Goal: Transaction & Acquisition: Purchase product/service

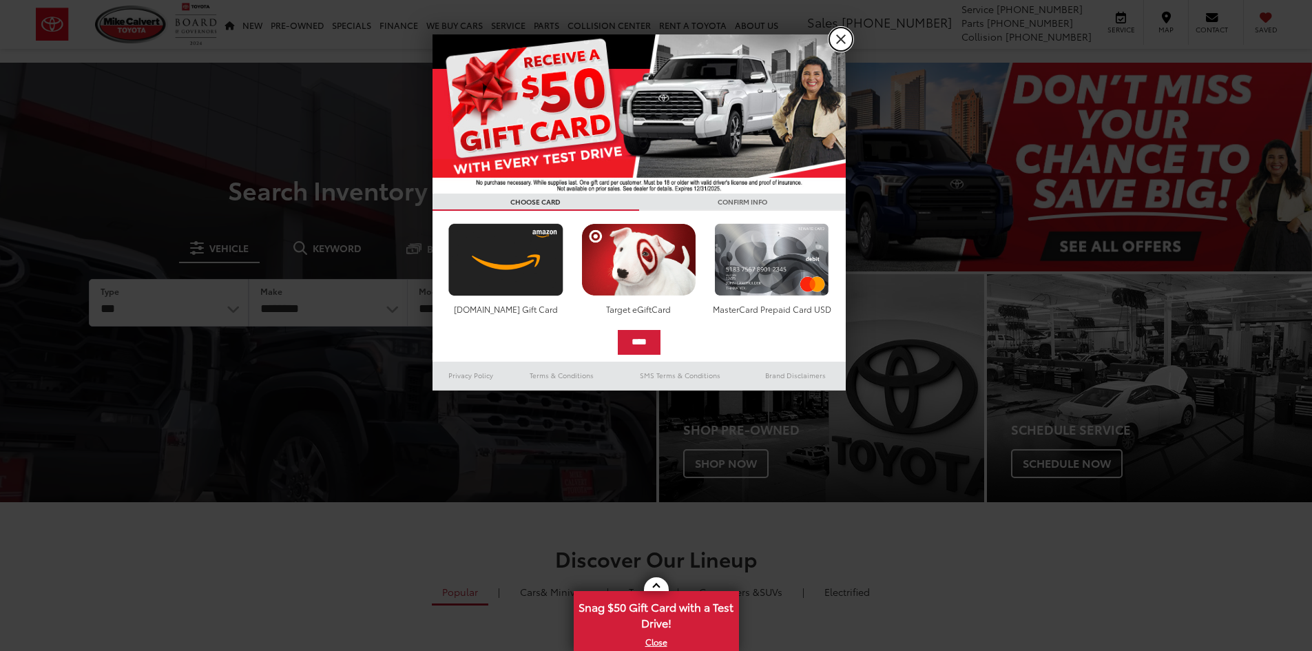
click at [846, 42] on link "X" at bounding box center [840, 39] width 23 height 23
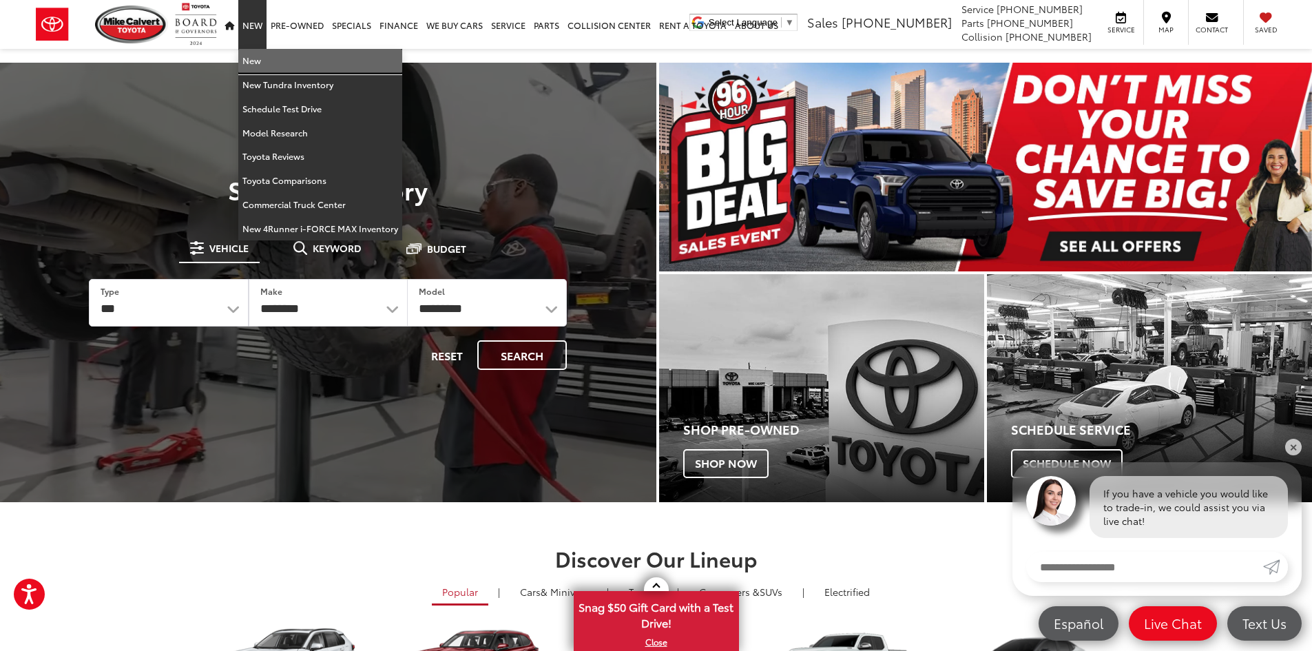
click at [258, 59] on link "New" at bounding box center [320, 61] width 164 height 24
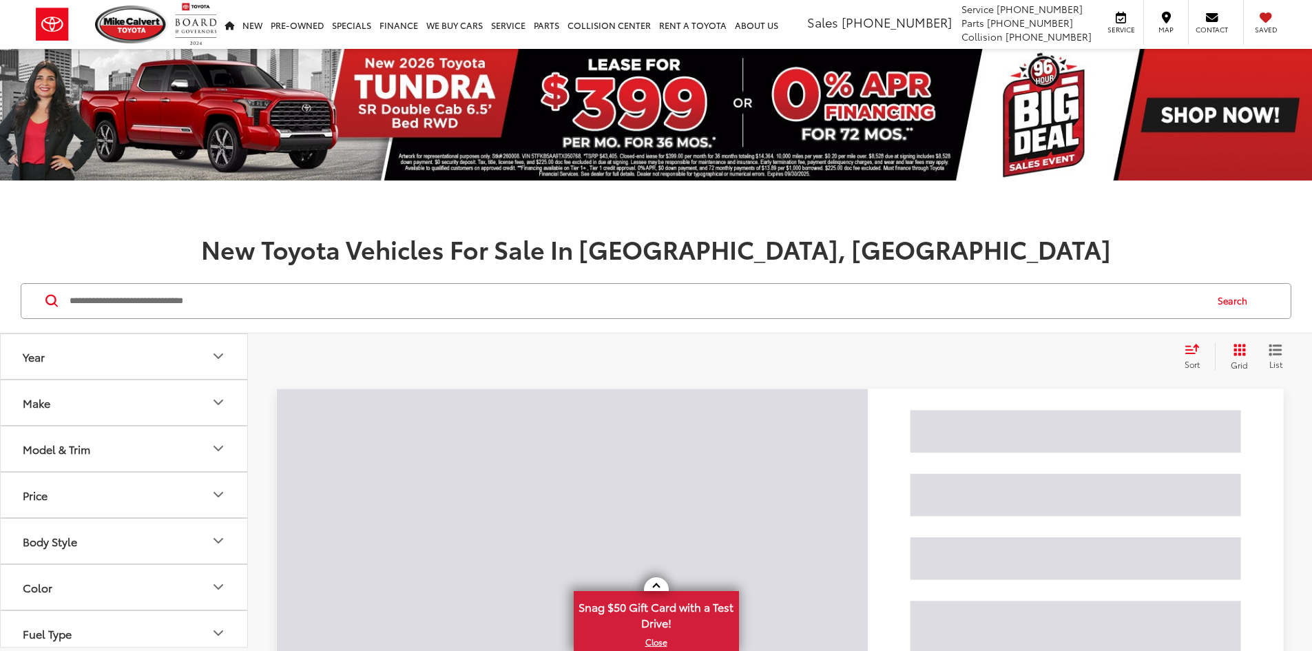
click at [383, 311] on input "Search by Make, Model, or Keyword" at bounding box center [636, 300] width 1137 height 33
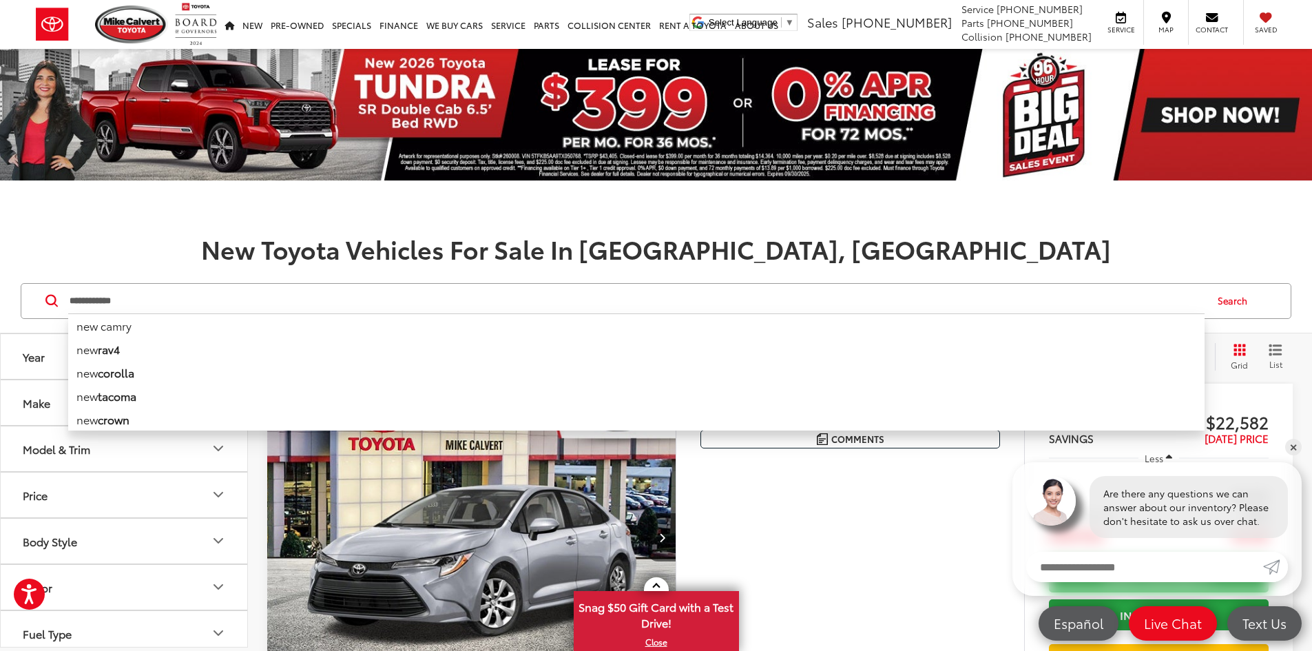
type input "**********"
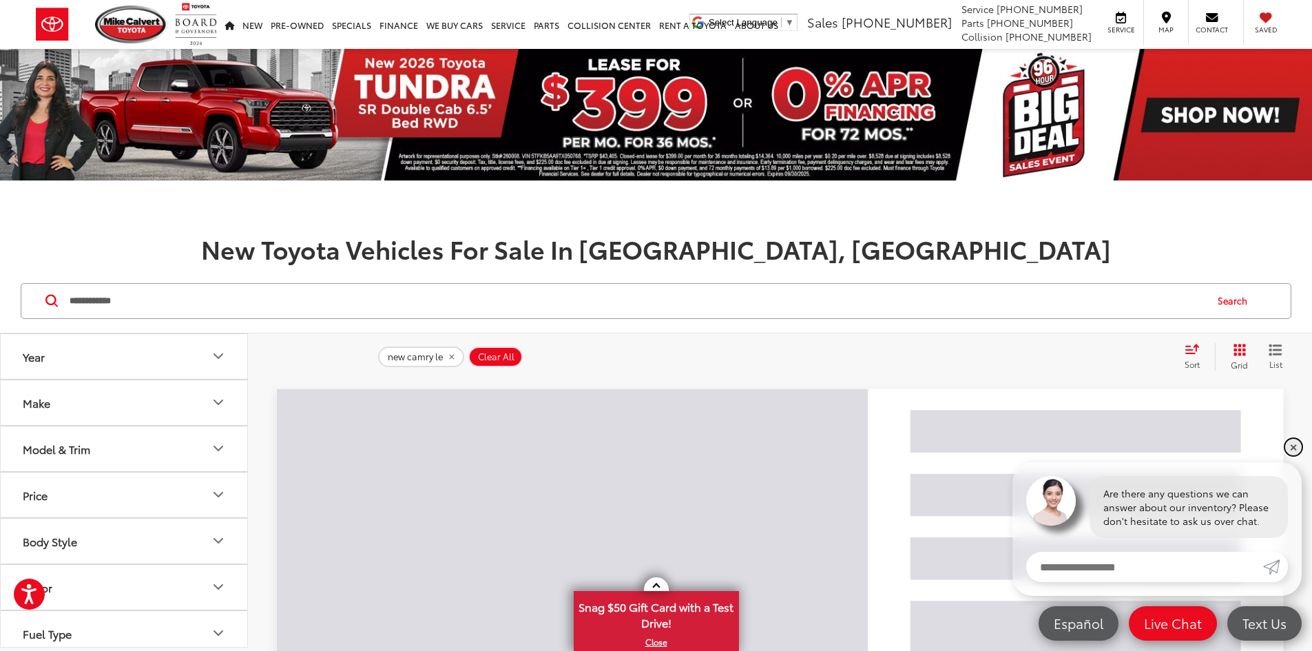
click at [1291, 447] on link "✕" at bounding box center [1293, 447] width 17 height 17
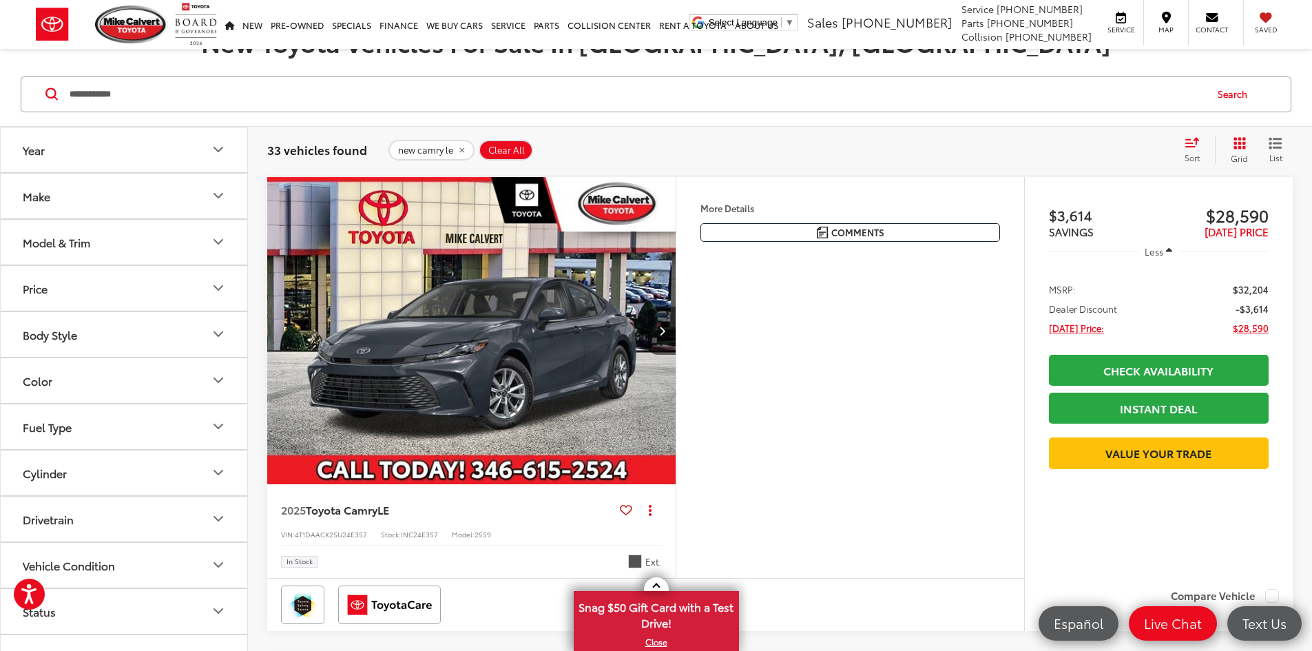
scroll to position [276, 0]
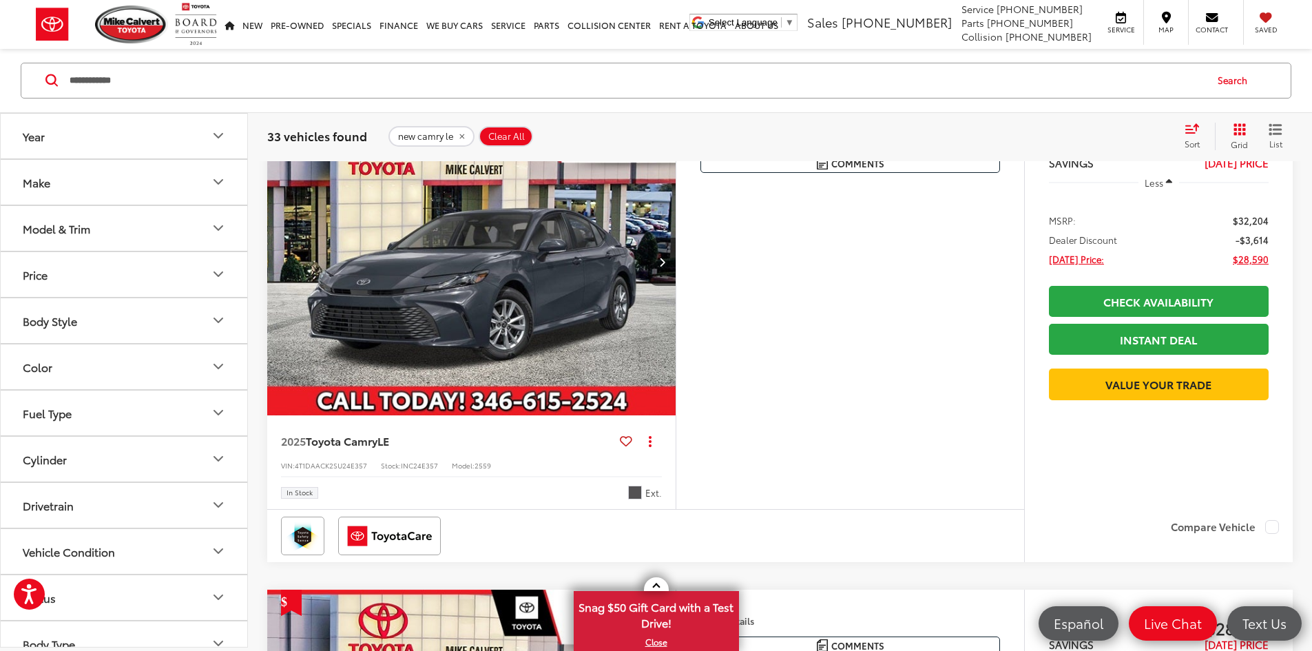
click at [505, 328] on img "2025 Toyota Camry LE 0" at bounding box center [472, 262] width 411 height 308
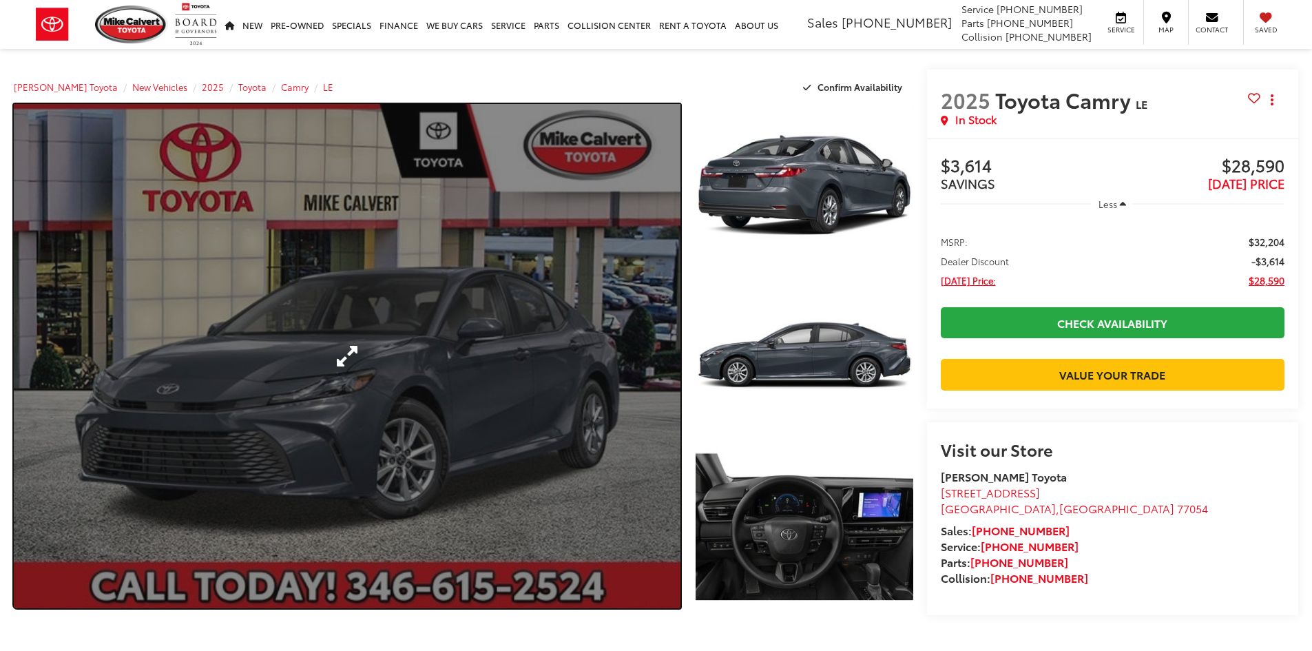
click at [605, 293] on link "Expand Photo 0" at bounding box center [347, 356] width 667 height 504
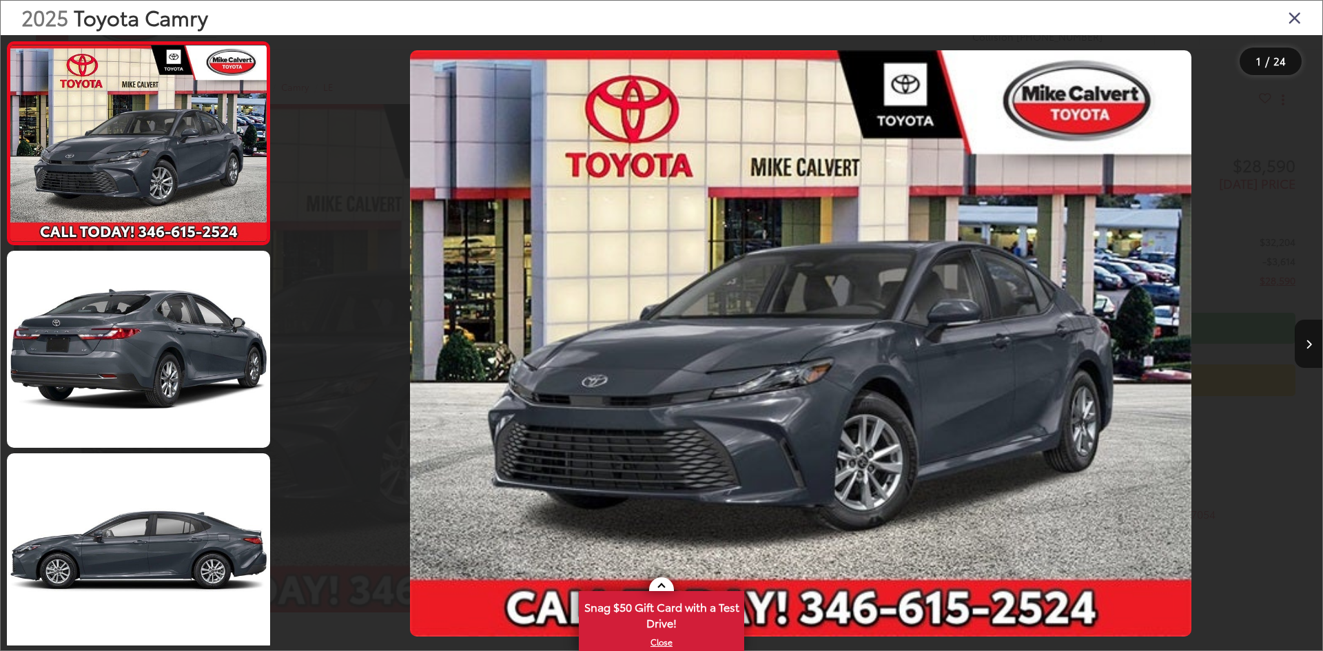
drag, startPoint x: 733, startPoint y: 298, endPoint x: 725, endPoint y: 309, distance: 12.8
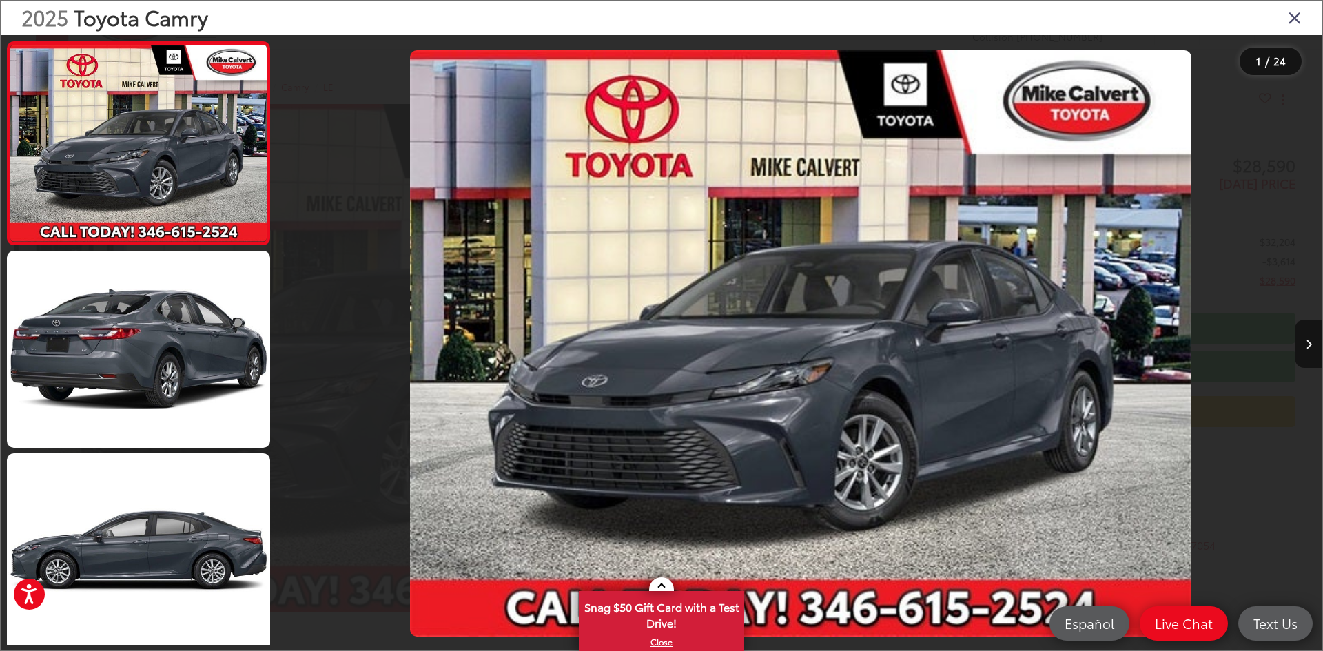
click at [1294, 13] on icon "Close gallery" at bounding box center [1294, 17] width 14 height 18
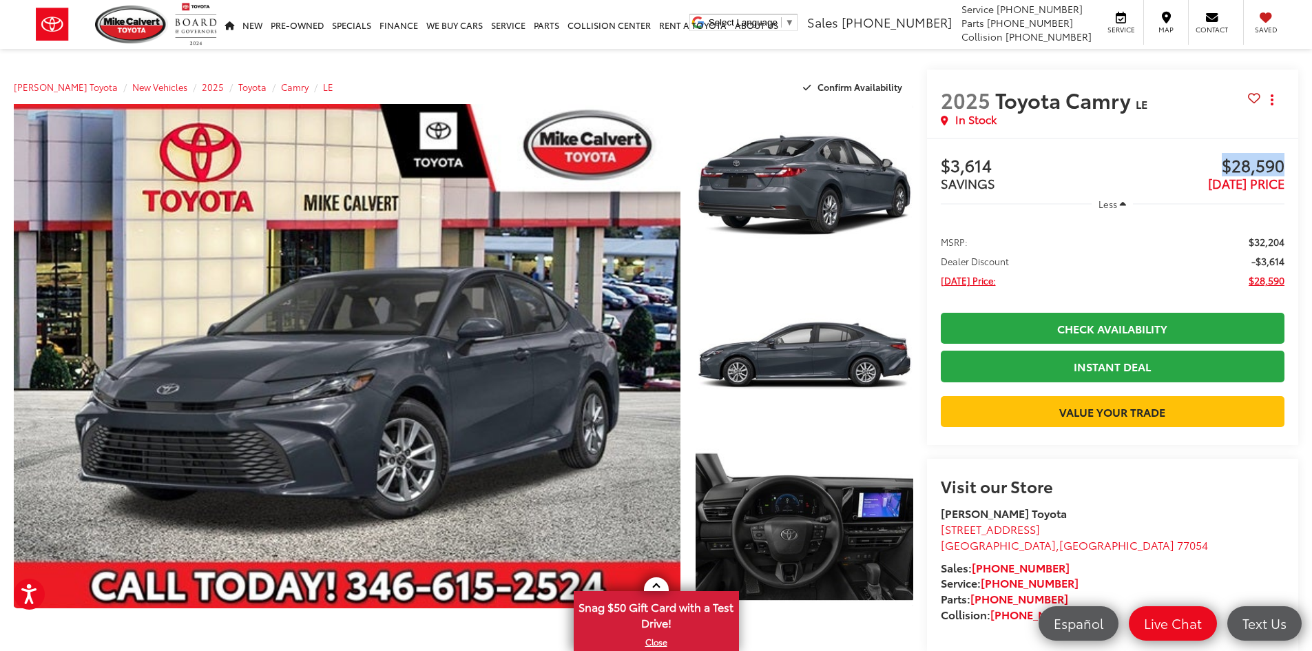
drag, startPoint x: 1216, startPoint y: 152, endPoint x: 1285, endPoint y: 169, distance: 71.0
click at [1285, 169] on div "Buy $3,614 SAVINGS $28,590 TODAY'S PRICE Less MSRP: $32,204 Dealer Discount -$3…" at bounding box center [1113, 291] width 372 height 307
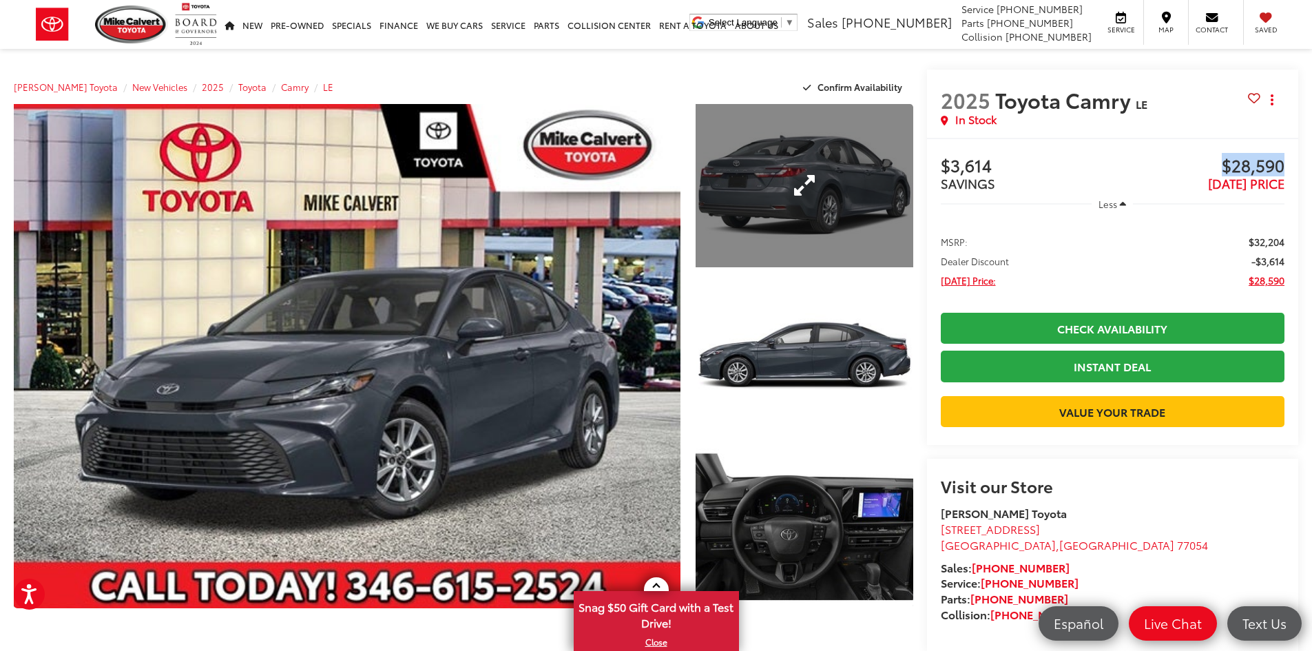
copy span "$28,590"
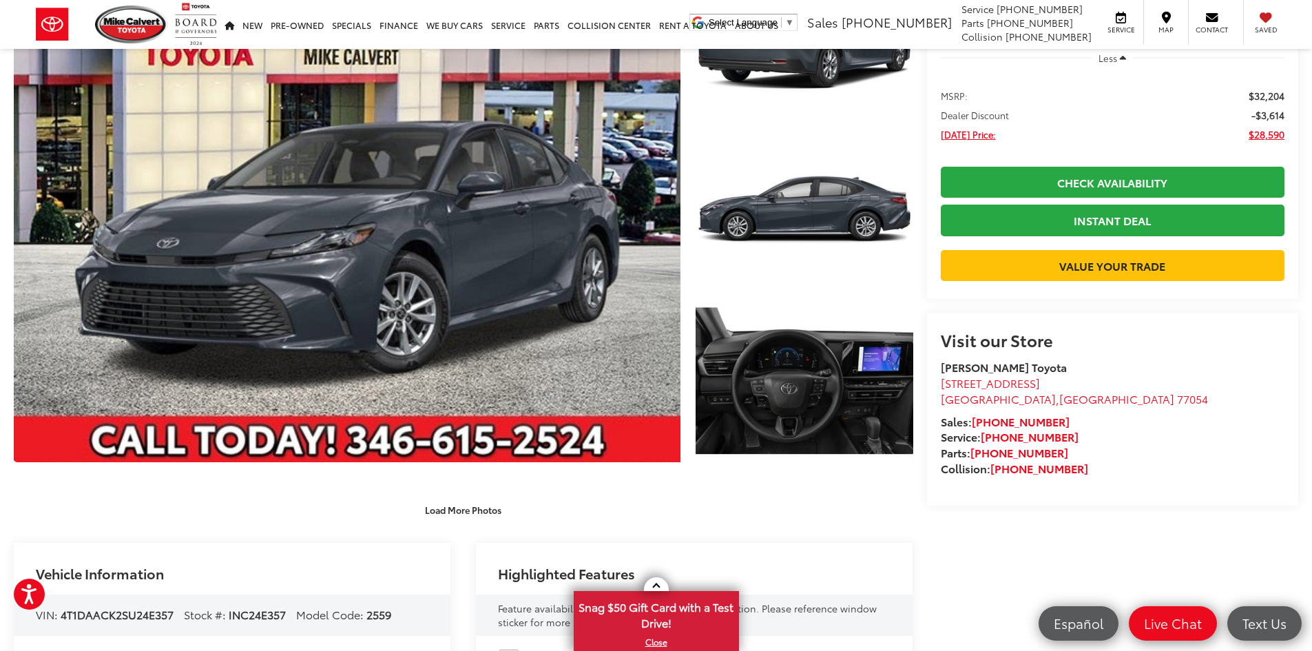
scroll to position [413, 0]
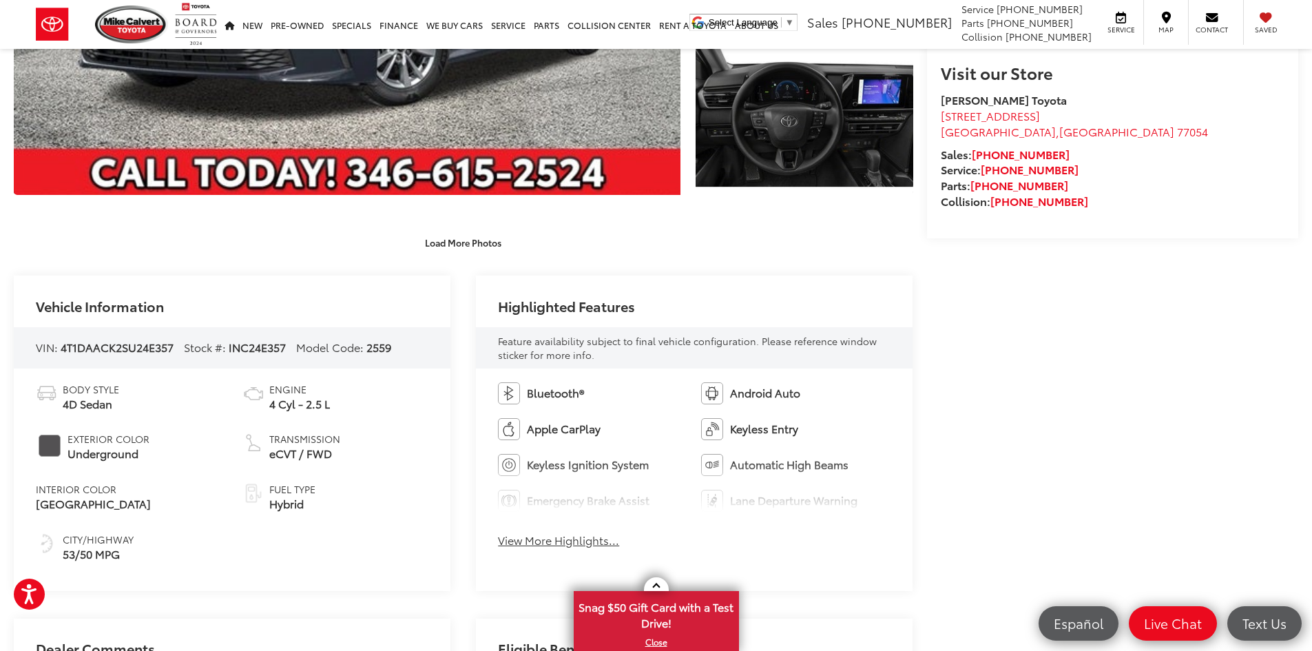
click at [269, 349] on span "INC24E357" at bounding box center [257, 347] width 57 height 16
copy span "INC24E357"
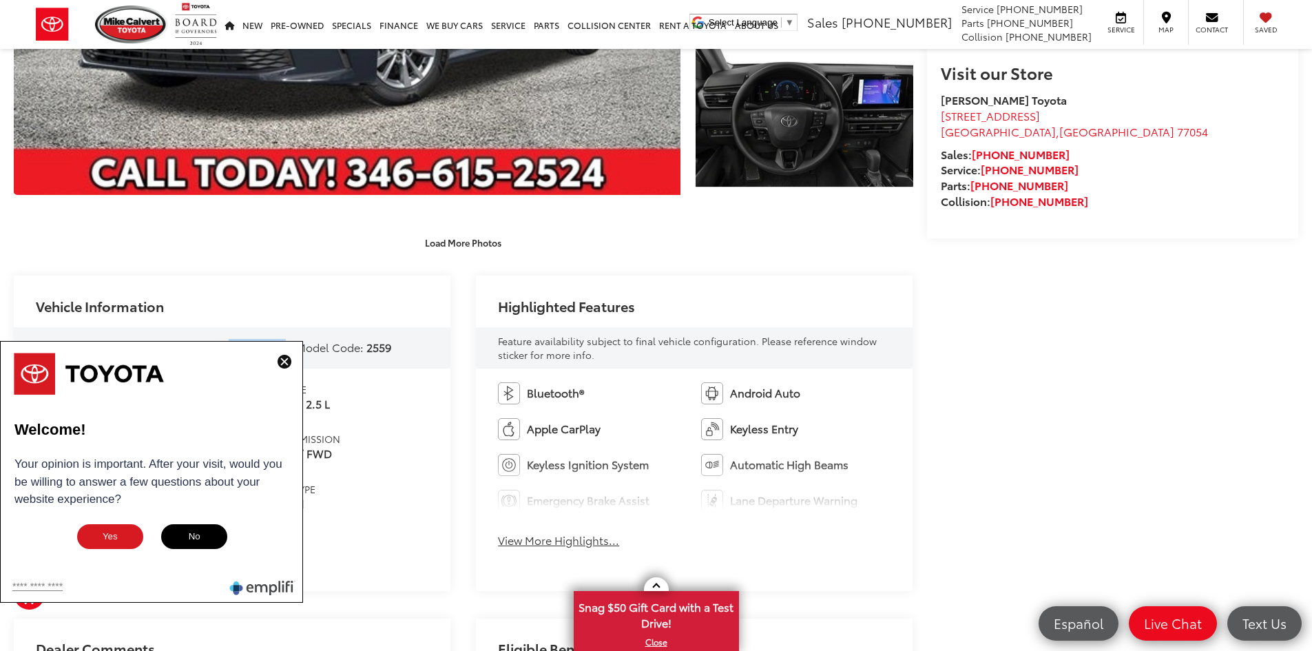
click at [293, 362] on button at bounding box center [284, 362] width 22 height 17
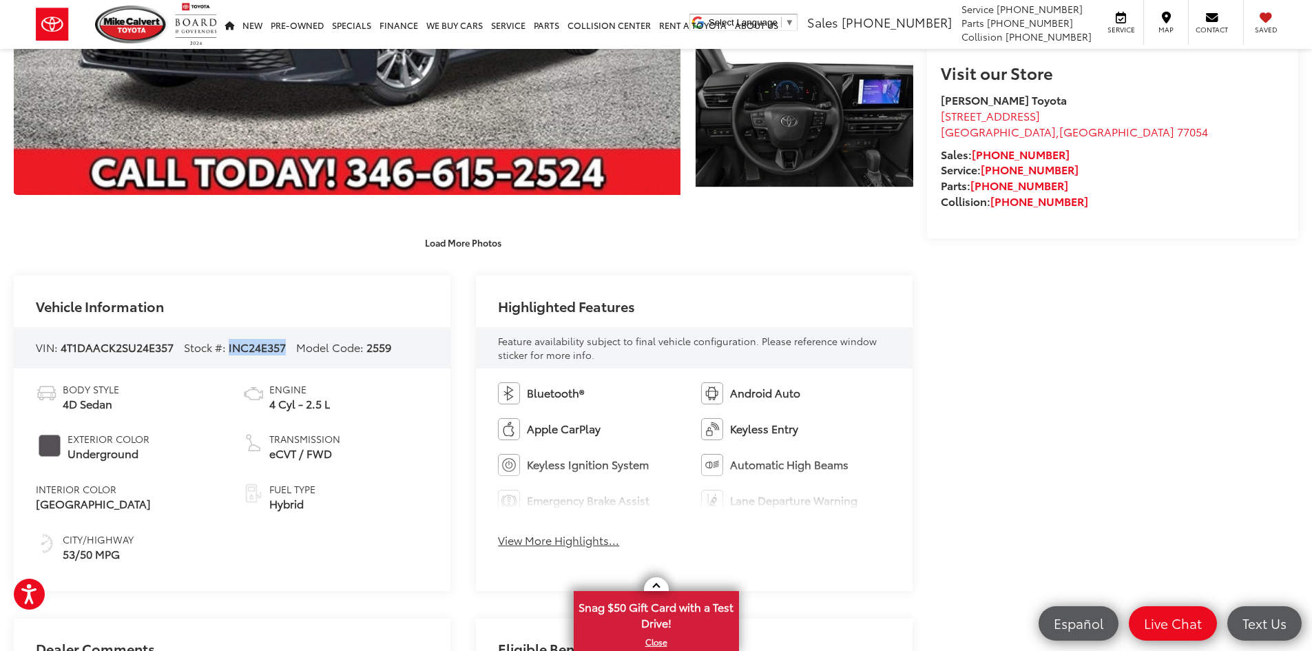
click at [290, 362] on div "VIN: 4T1DAACK2SU24E357 Stock #: INC24E357 Model Code: 2559" at bounding box center [232, 347] width 437 height 41
click at [466, 287] on div "Vehicle Information VIN: 4T1DAACK2SU24E357 Stock #: INC24E357 Model Code: 2559 …" at bounding box center [464, 433] width 900 height 315
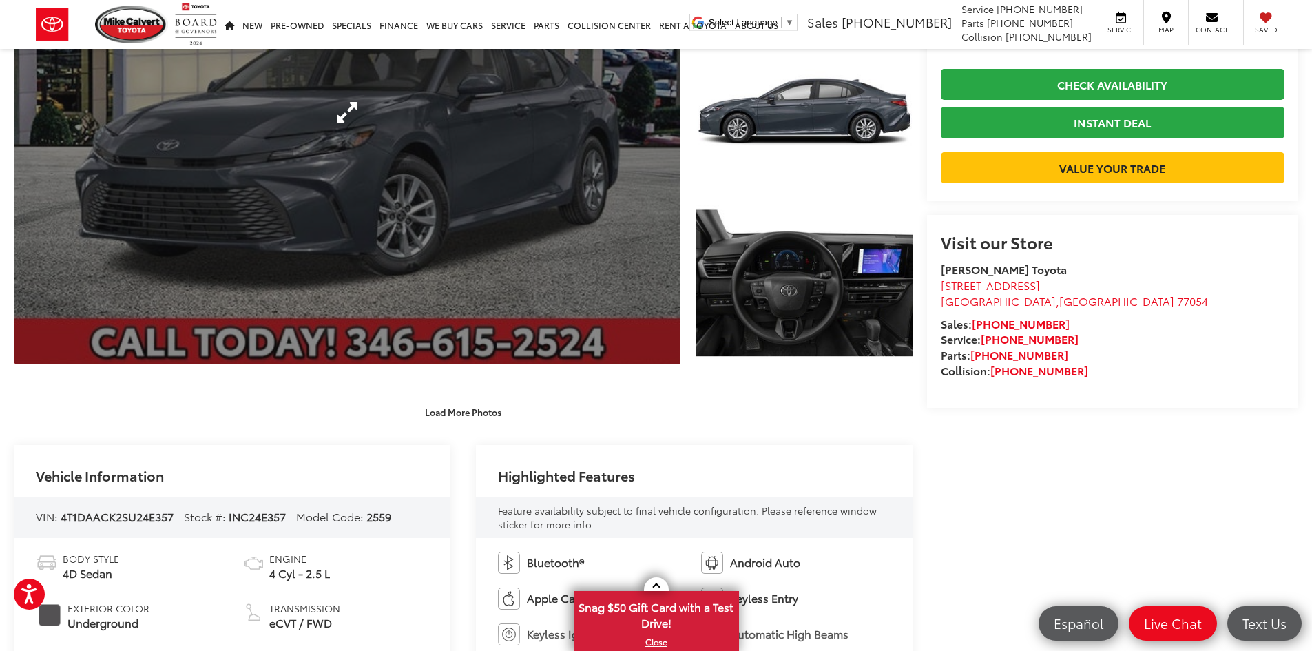
scroll to position [69, 0]
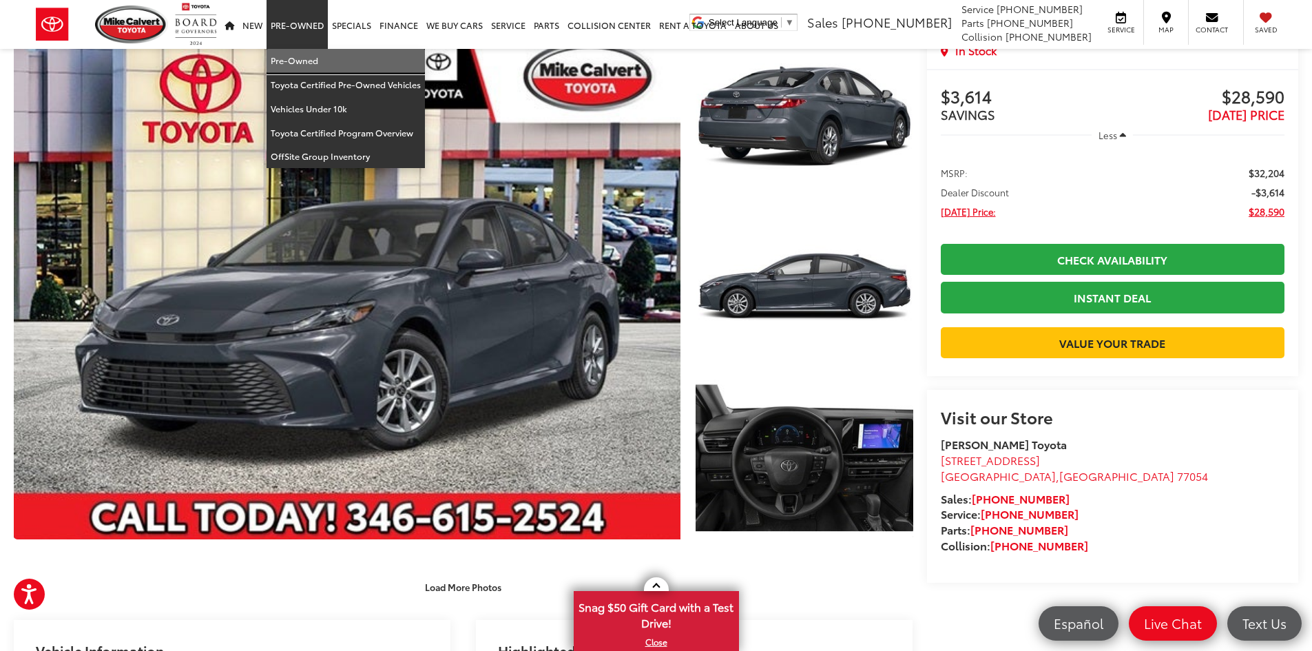
click at [306, 54] on link "Pre-Owned" at bounding box center [346, 61] width 158 height 24
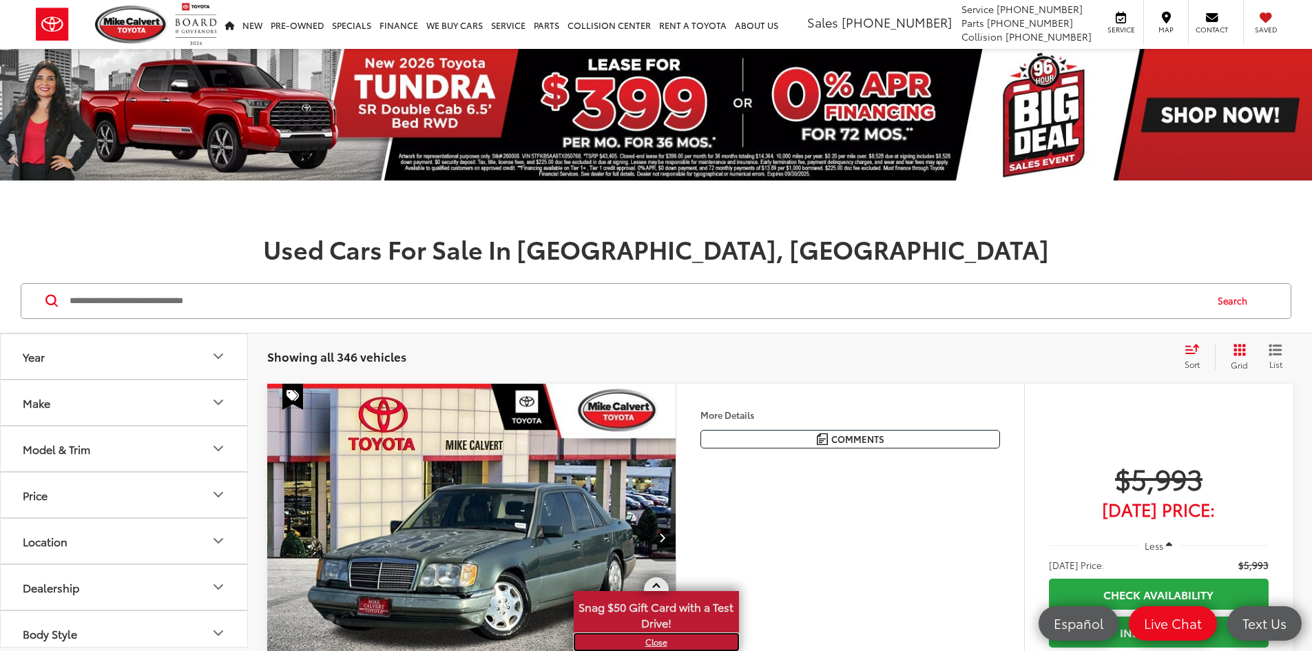
click at [652, 641] on link "X" at bounding box center [656, 641] width 163 height 15
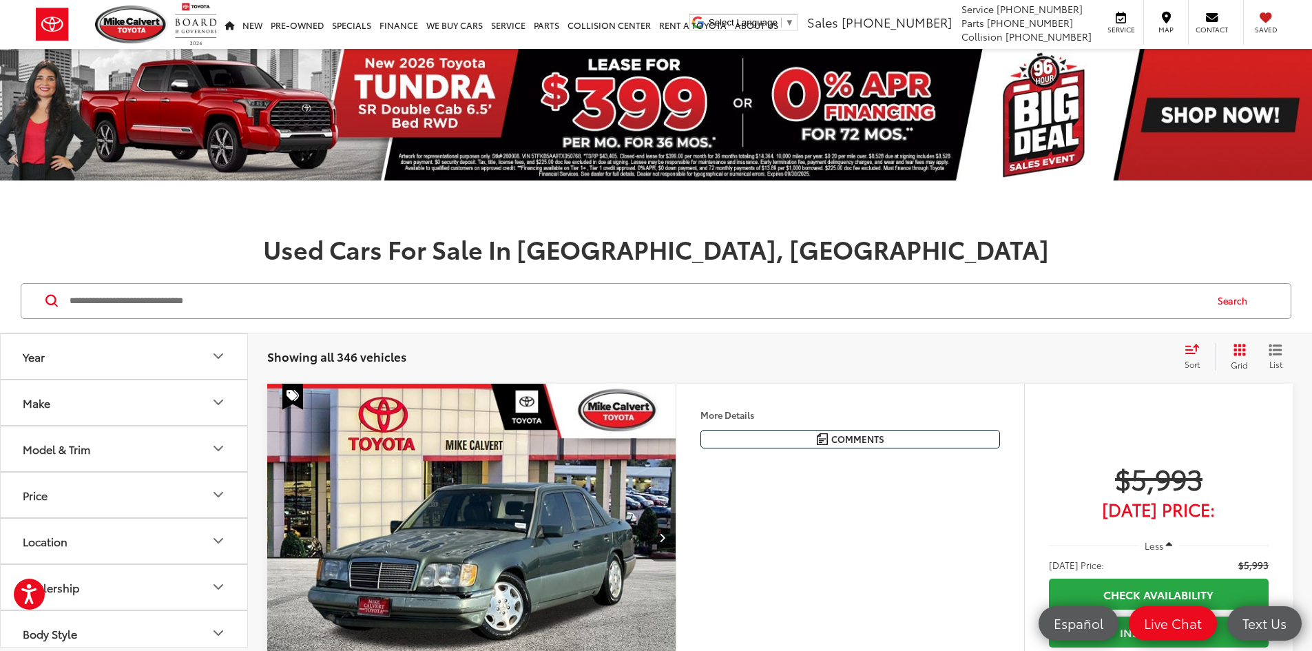
click at [304, 286] on input "Search by Make, Model, or Keyword" at bounding box center [636, 300] width 1137 height 33
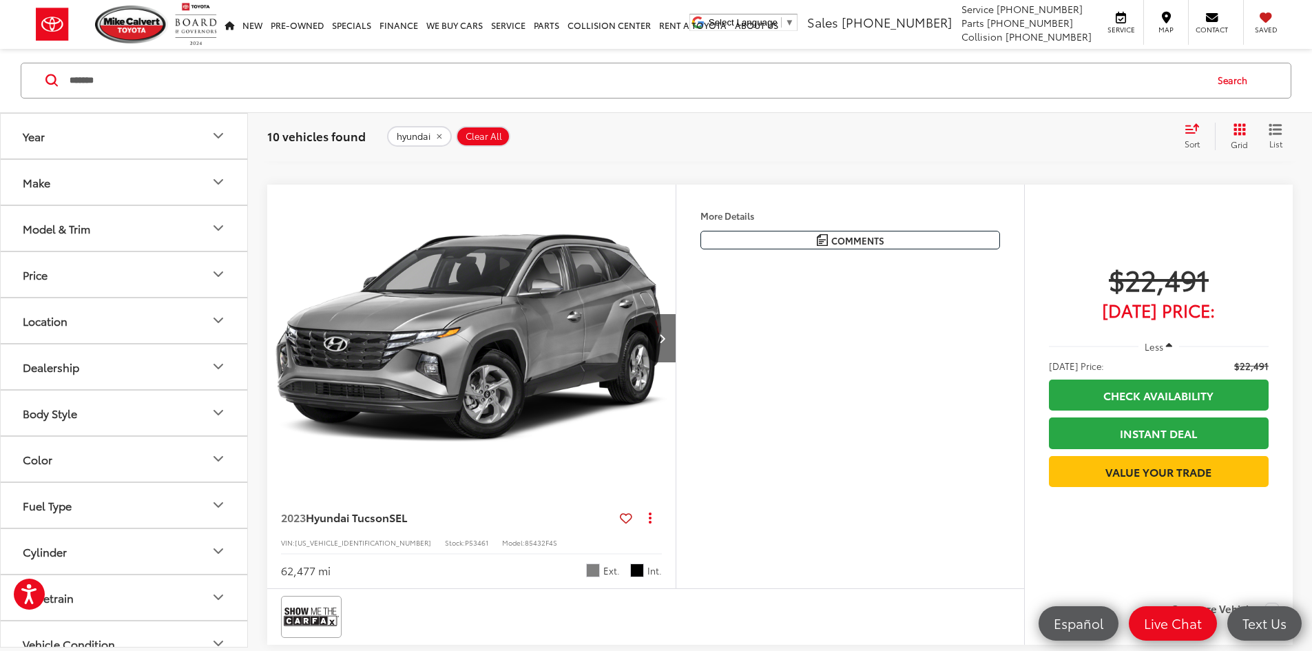
scroll to position [3100, 0]
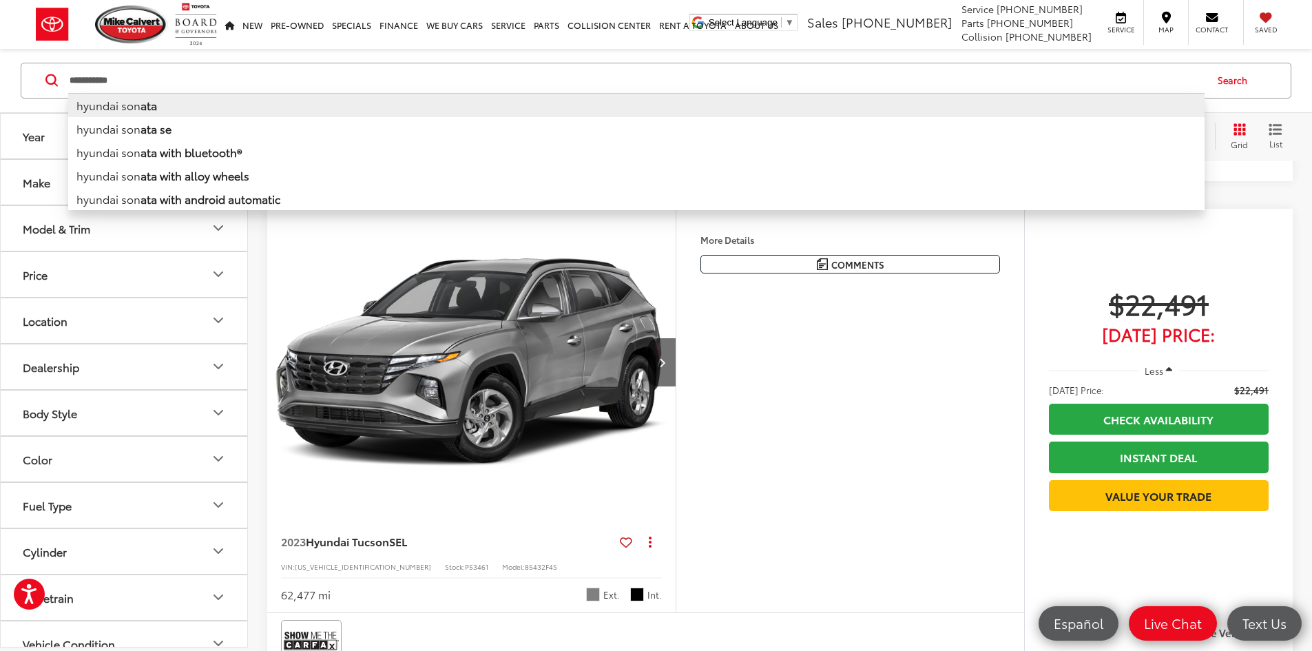
click at [138, 107] on li "hyundai son ata" at bounding box center [636, 105] width 1137 height 24
type input "**********"
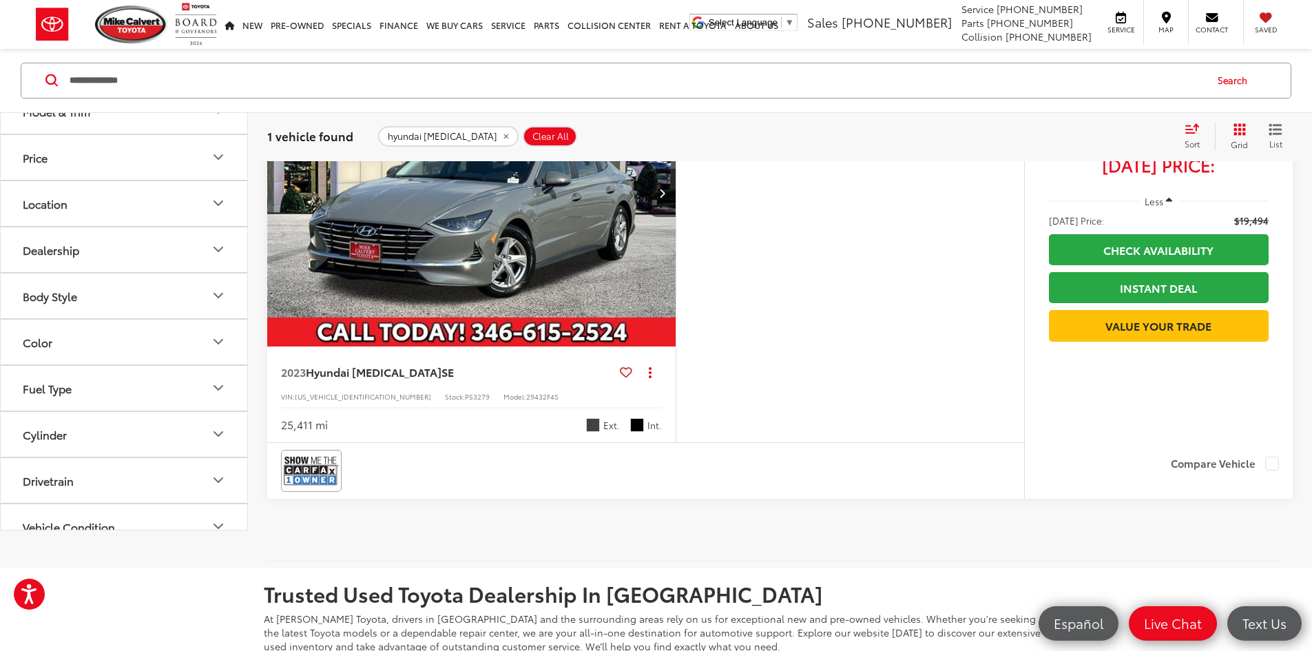
scroll to position [276, 0]
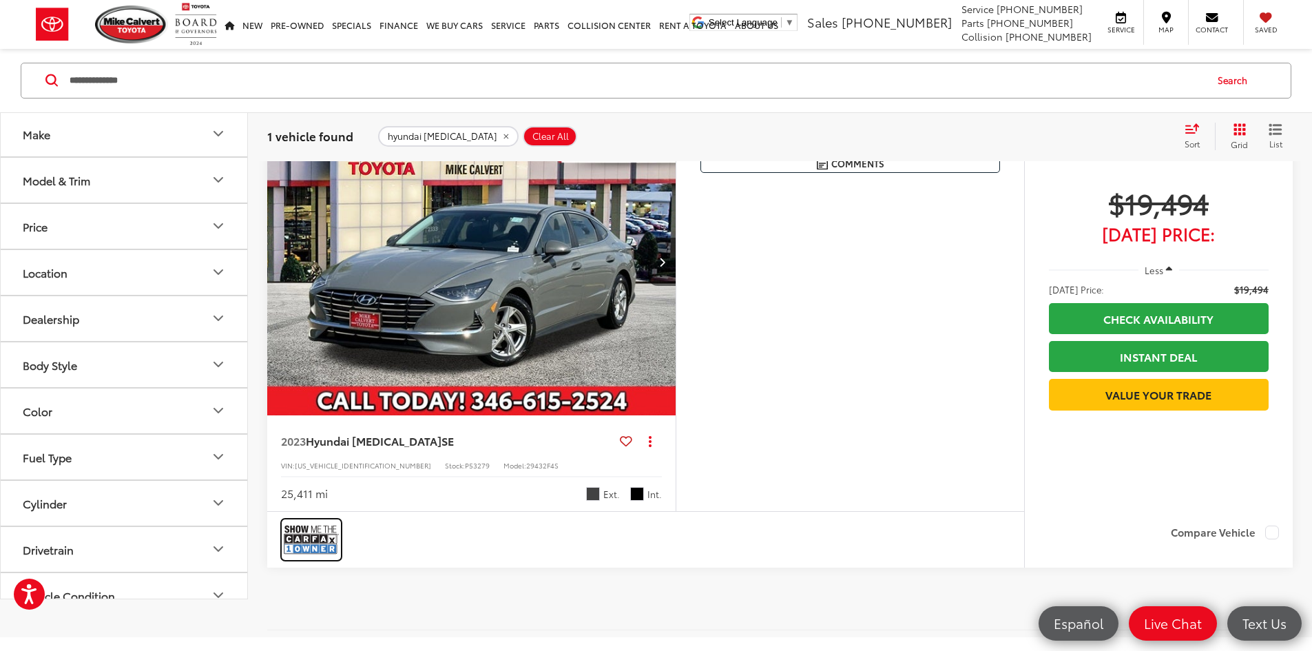
click at [307, 558] on img at bounding box center [311, 539] width 55 height 37
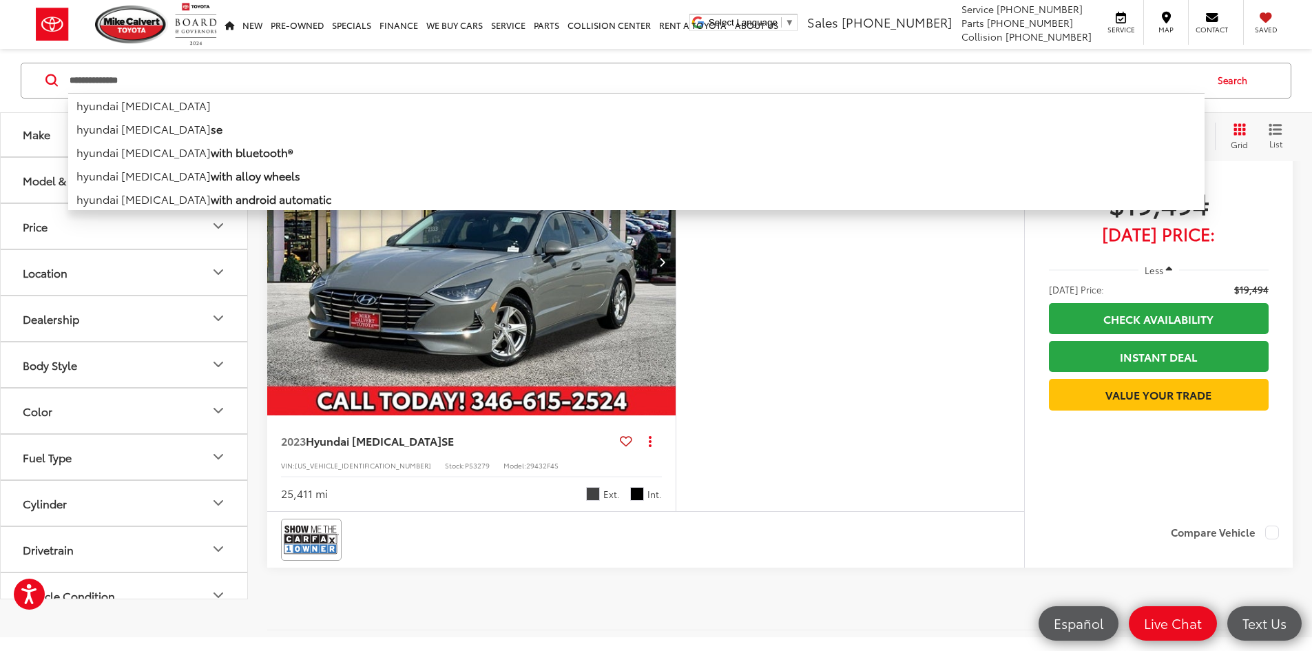
click at [180, 88] on input "**********" at bounding box center [636, 80] width 1137 height 33
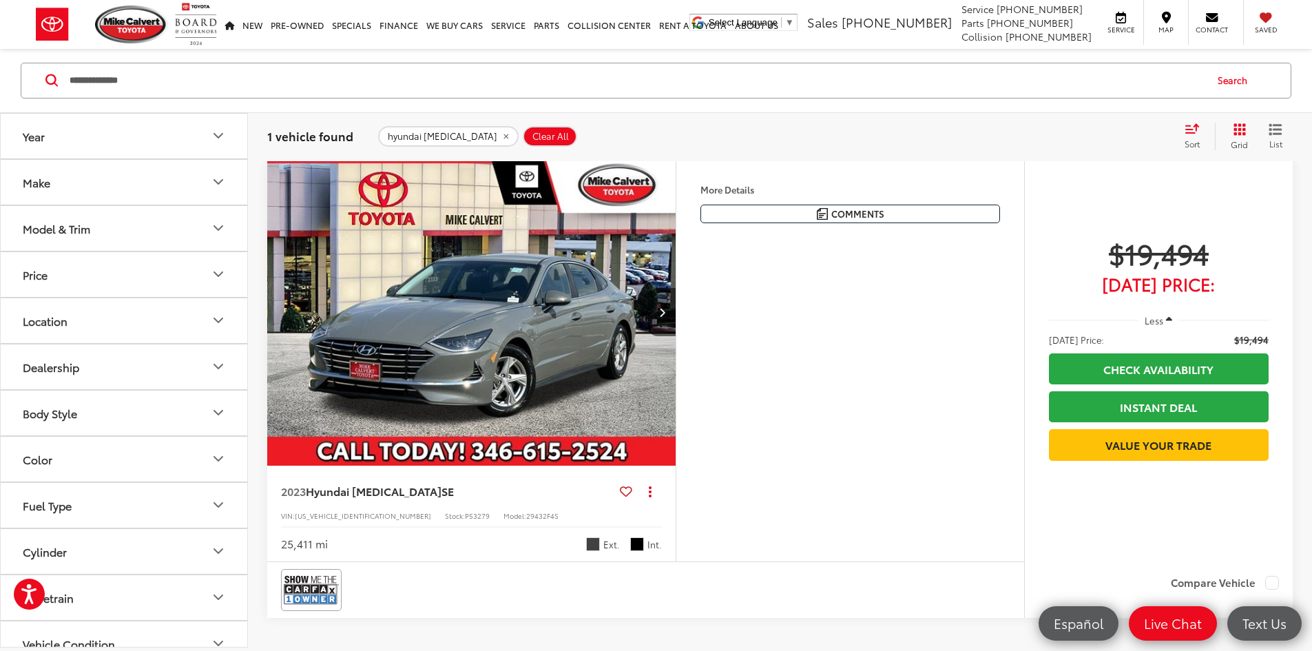
scroll to position [413, 0]
